Goal: Task Accomplishment & Management: Complete application form

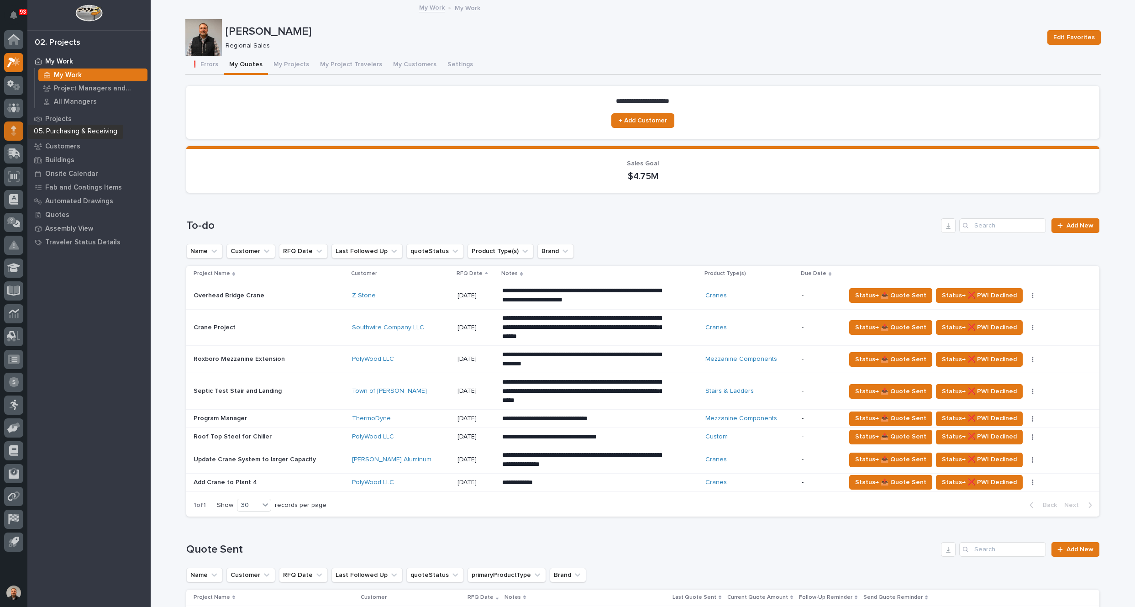
click at [15, 132] on icon at bounding box center [13, 131] width 5 height 11
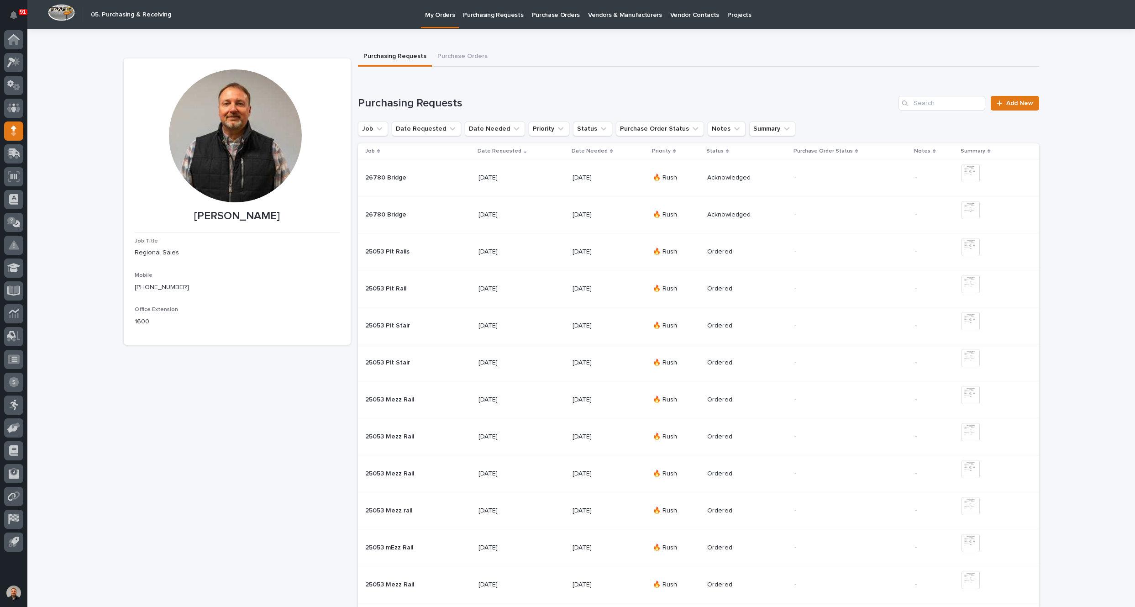
click at [510, 16] on p "Purchasing Requests" at bounding box center [493, 9] width 60 height 19
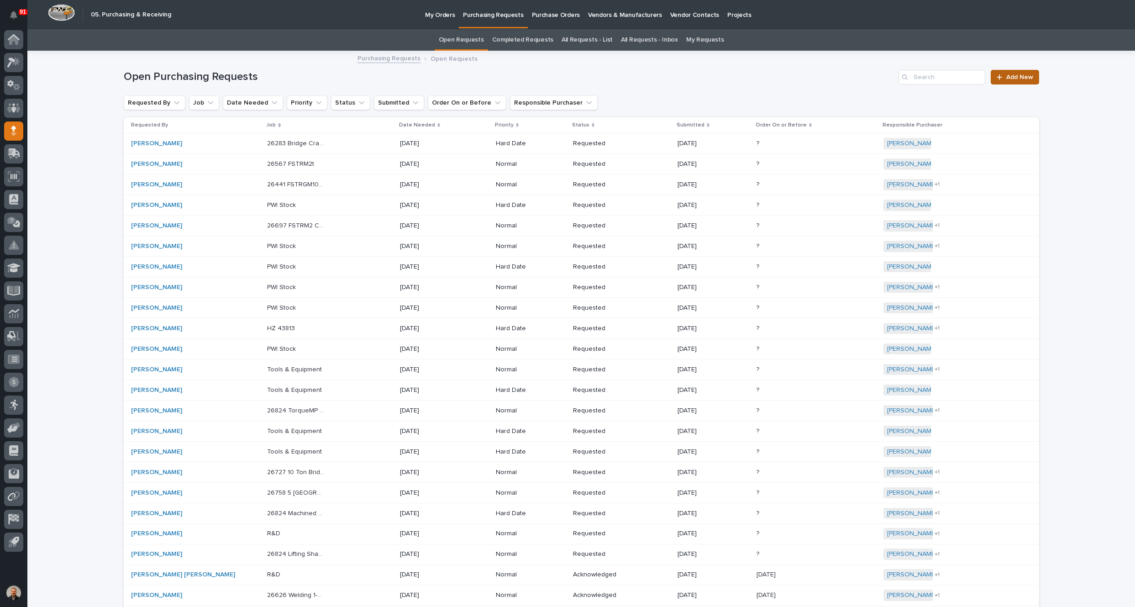
click at [1019, 79] on span "Add New" at bounding box center [1020, 77] width 27 height 6
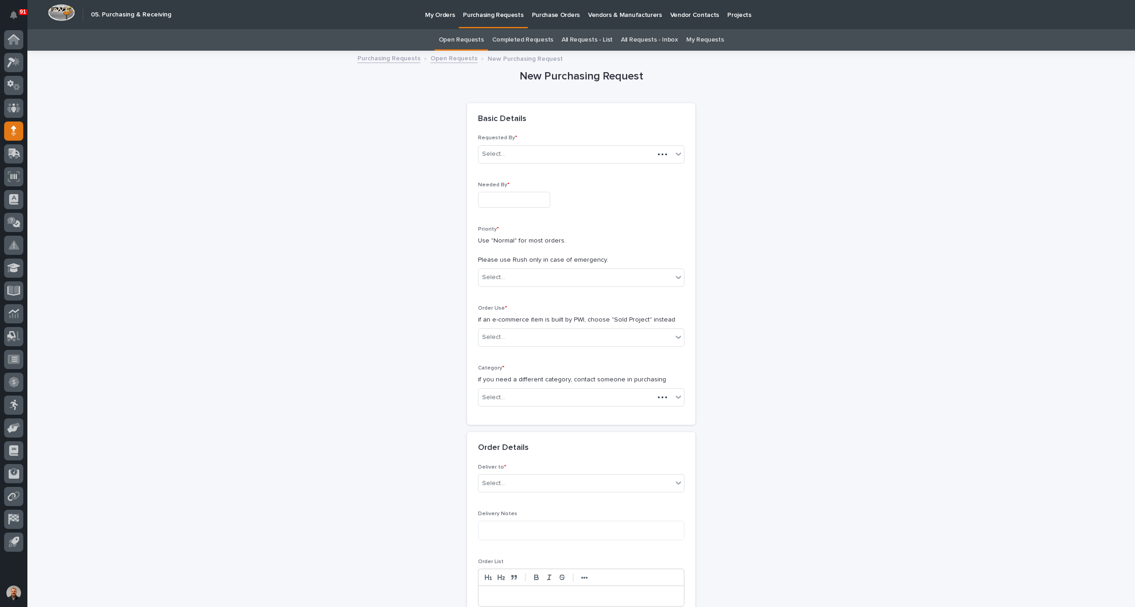
scroll to position [29, 0]
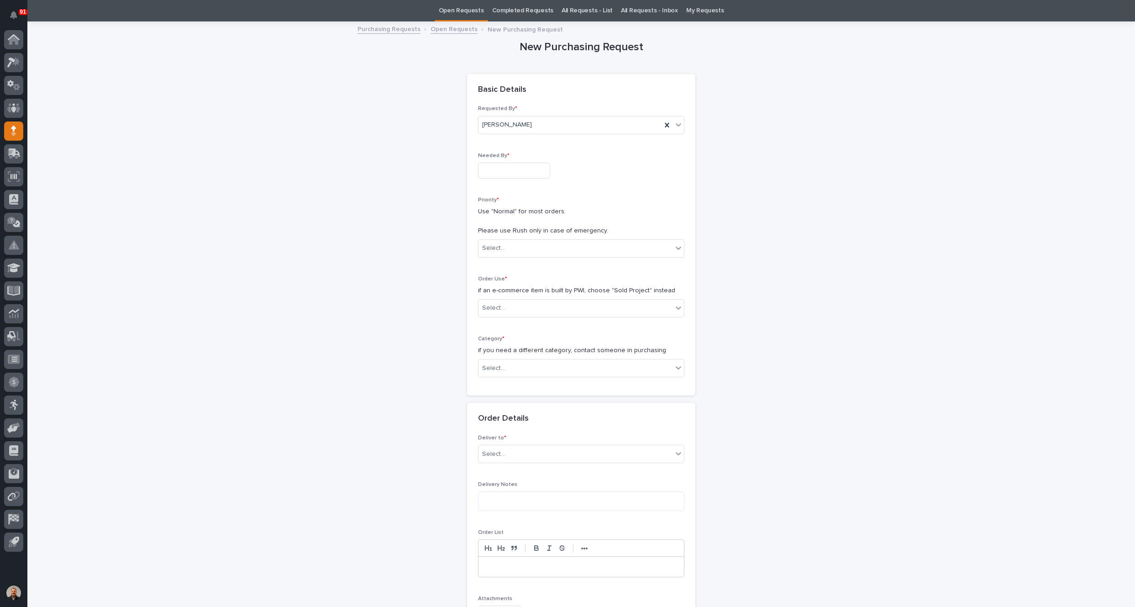
click at [497, 165] on input "text" at bounding box center [514, 171] width 72 height 16
click at [538, 126] on div "29" at bounding box center [538, 125] width 12 height 12
type input "**********"
click at [506, 252] on div at bounding box center [506, 248] width 1 height 10
click at [504, 295] on div "Normal" at bounding box center [578, 297] width 206 height 16
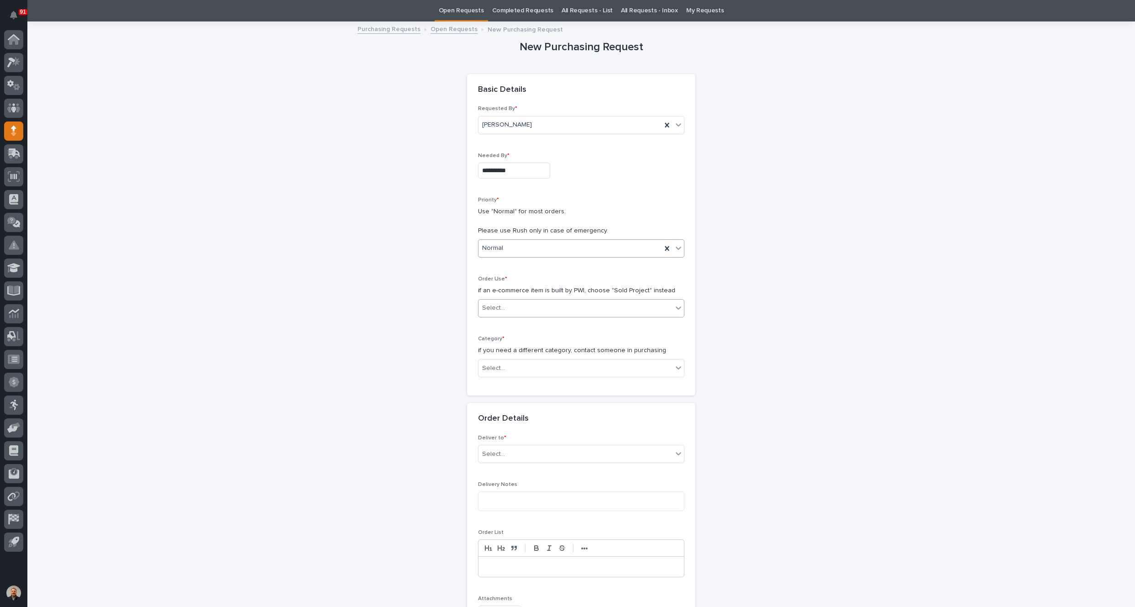
click at [503, 305] on div "Select..." at bounding box center [576, 307] width 194 height 15
click at [508, 325] on div "Sold Project" at bounding box center [578, 324] width 206 height 16
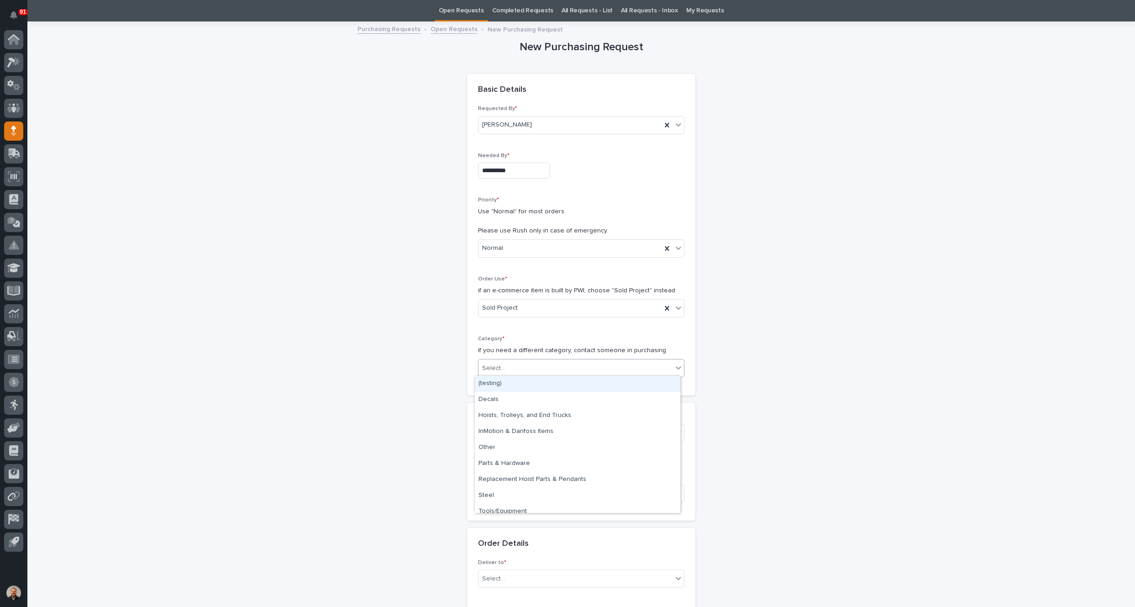
click at [499, 366] on div "Select..." at bounding box center [493, 369] width 23 height 10
click at [494, 496] on div "Steel" at bounding box center [578, 496] width 206 height 16
click at [500, 431] on div "Select..." at bounding box center [493, 433] width 23 height 10
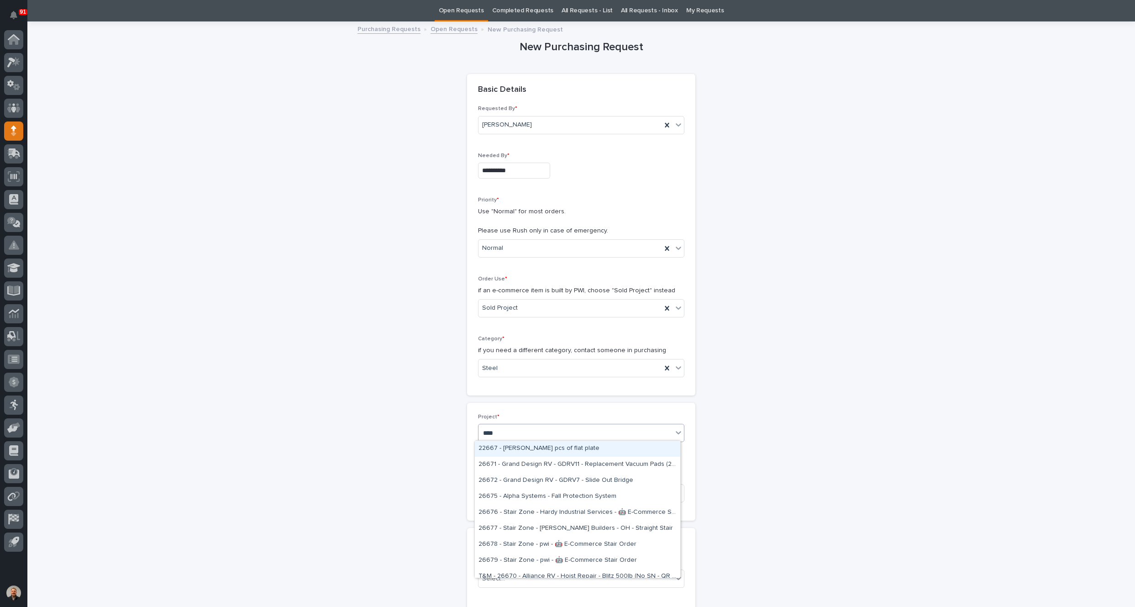
type input "*****"
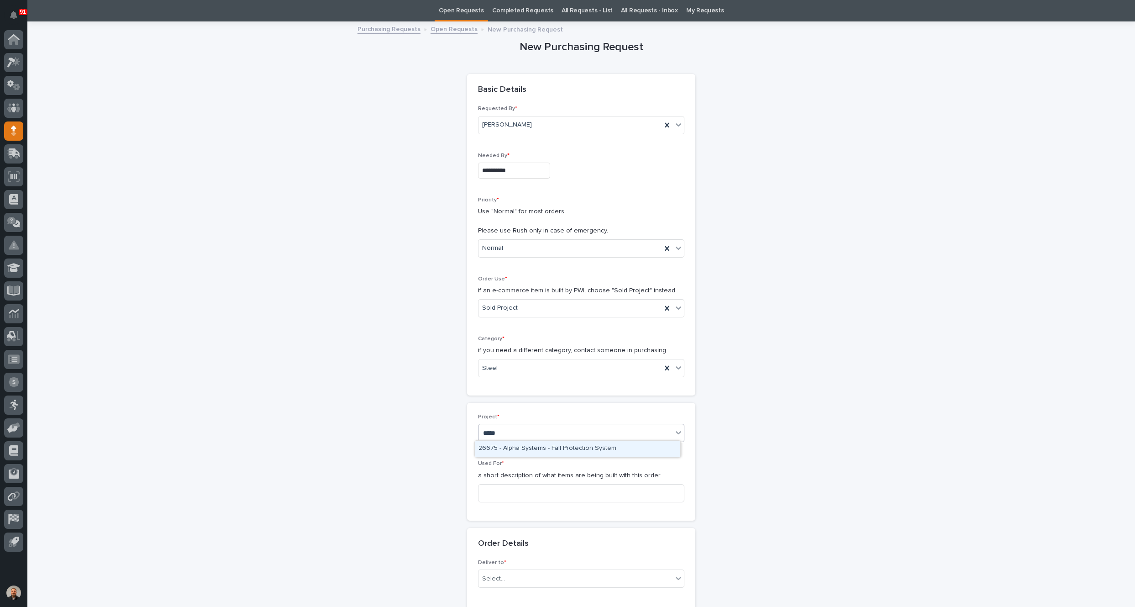
click at [506, 446] on div "26675 - Alpha Systems - Fall Protection System" at bounding box center [578, 449] width 206 height 16
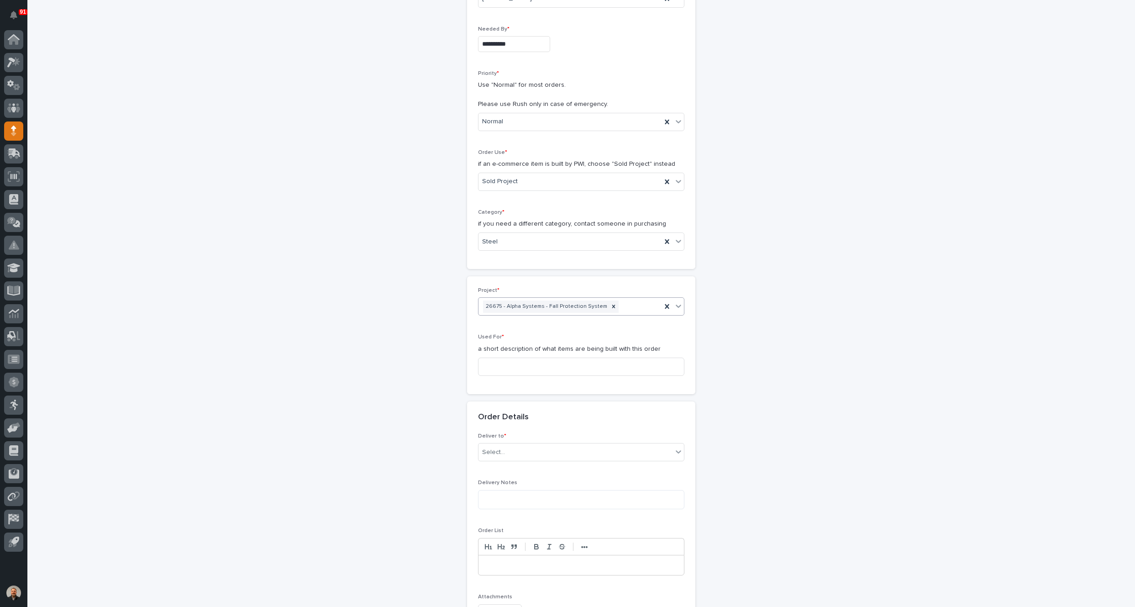
scroll to position [166, 0]
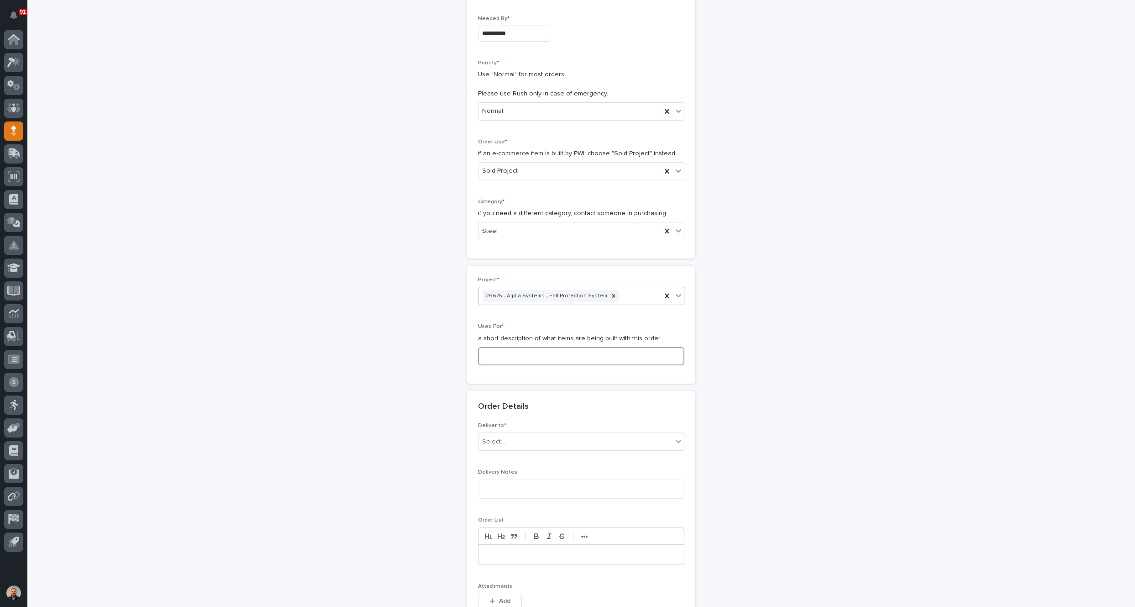
click at [494, 354] on input at bounding box center [581, 356] width 206 height 18
type input "Fall Protection"
